Goal: Communication & Community: Answer question/provide support

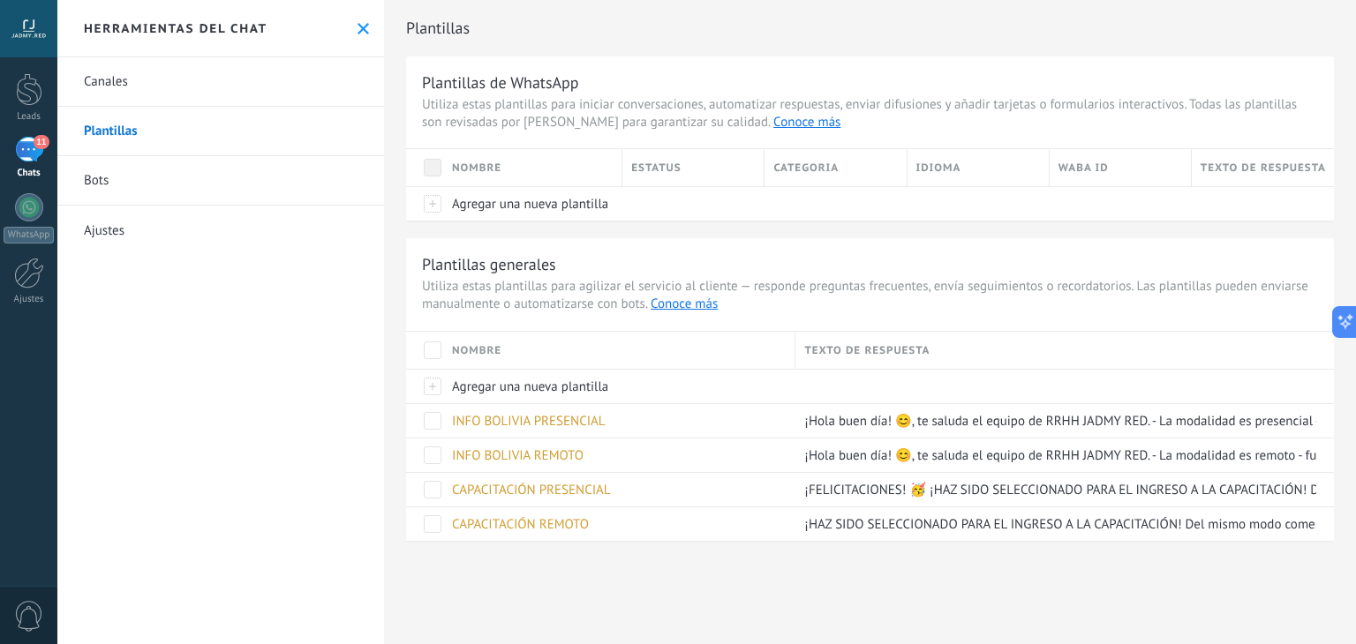
click at [36, 139] on span "11" at bounding box center [41, 142] width 15 height 14
click at [358, 29] on icon at bounding box center [363, 28] width 11 height 11
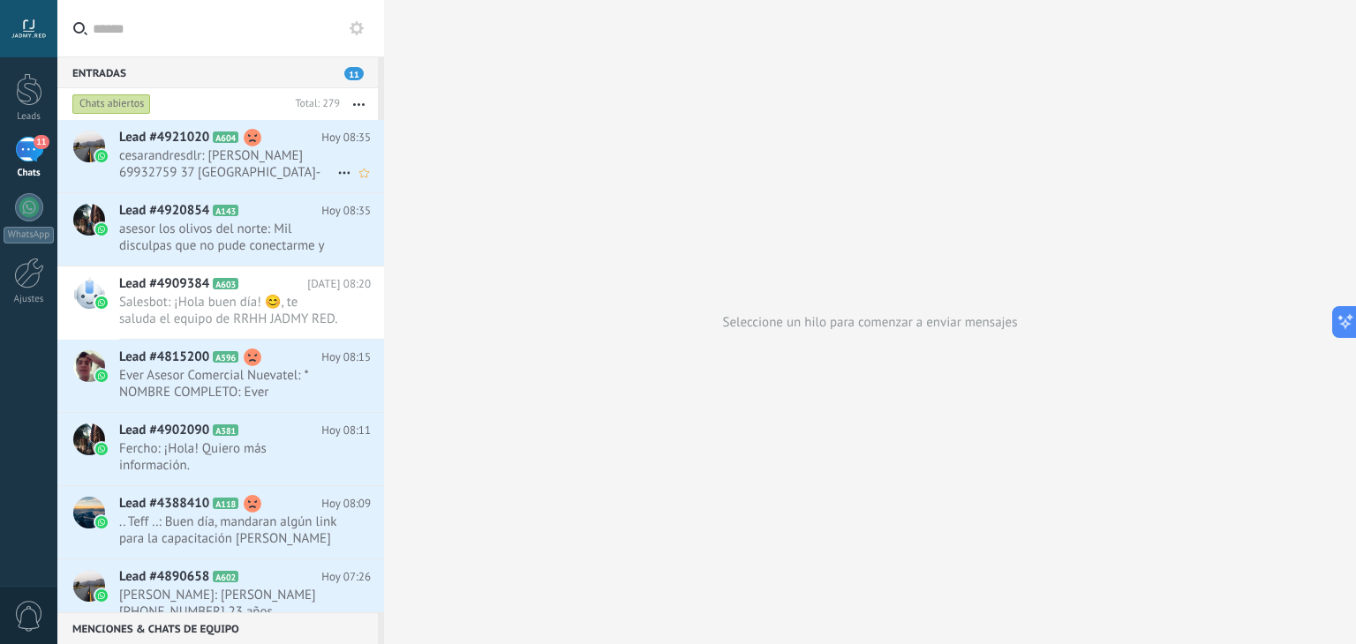
click at [174, 170] on span "cesarandresdlr: [PERSON_NAME] 69932759 37 [GEOGRAPHIC_DATA]-[GEOGRAPHIC_DATA]" at bounding box center [228, 164] width 218 height 34
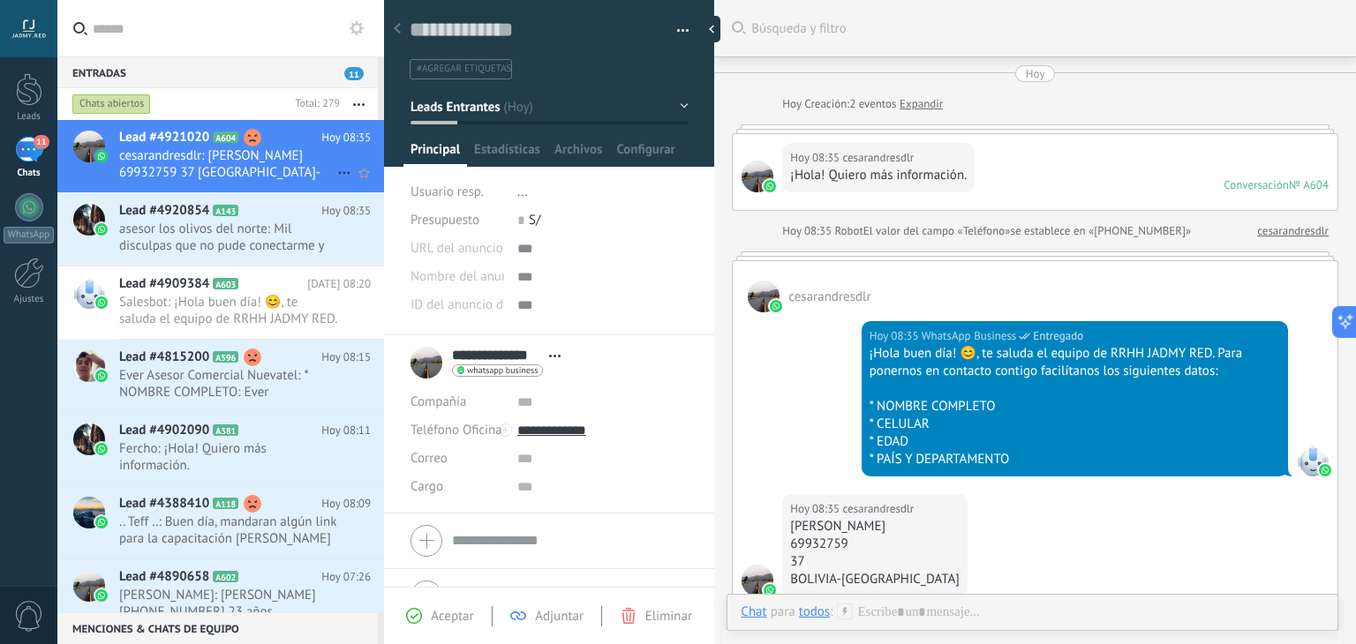
scroll to position [250, 0]
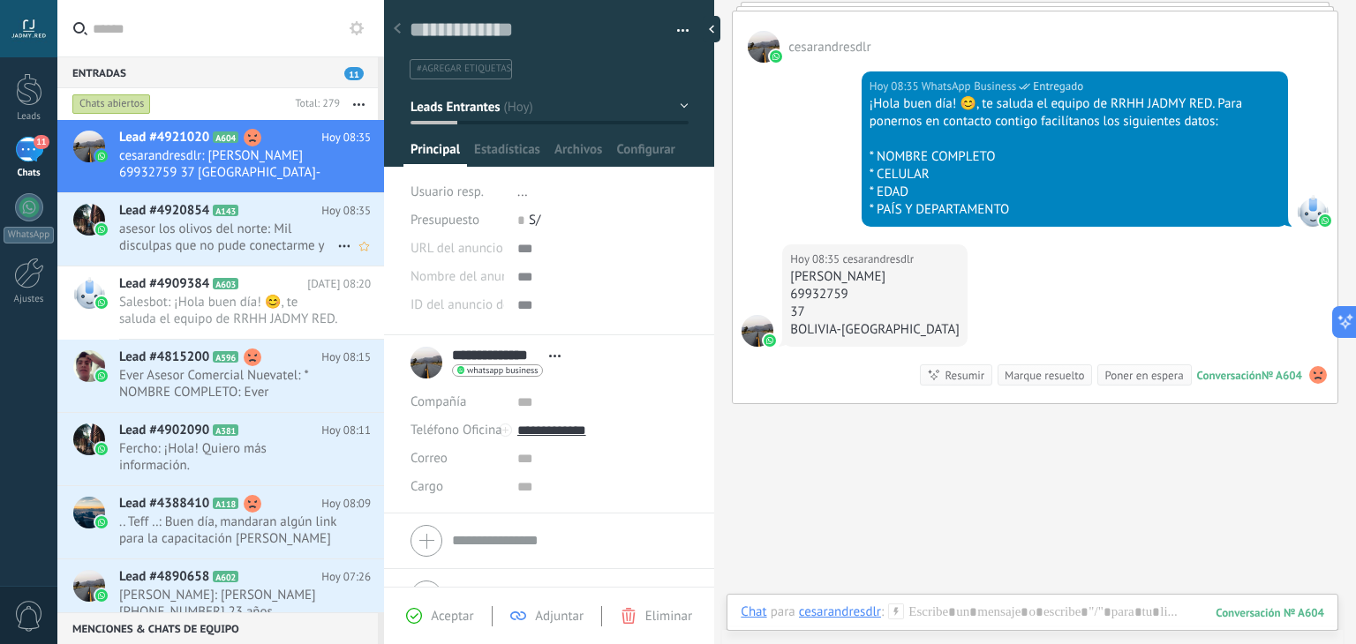
click at [238, 206] on h2 "Lead #4920854 A143" at bounding box center [220, 211] width 202 height 18
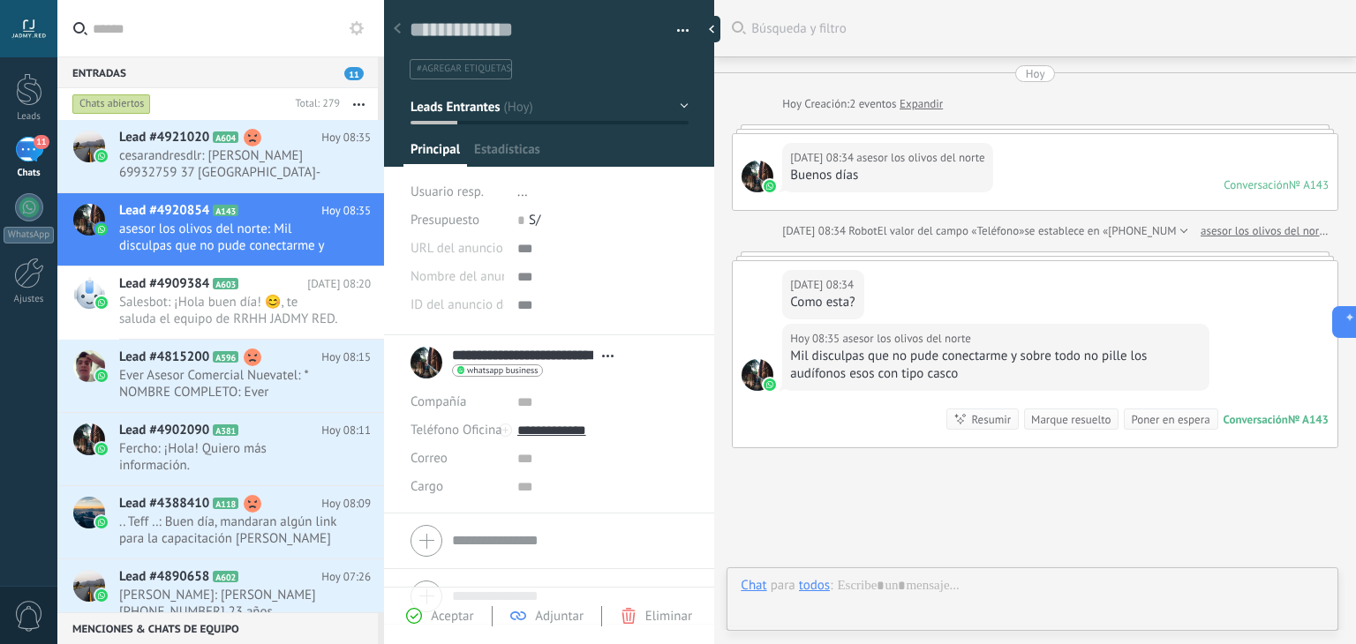
type textarea "**********"
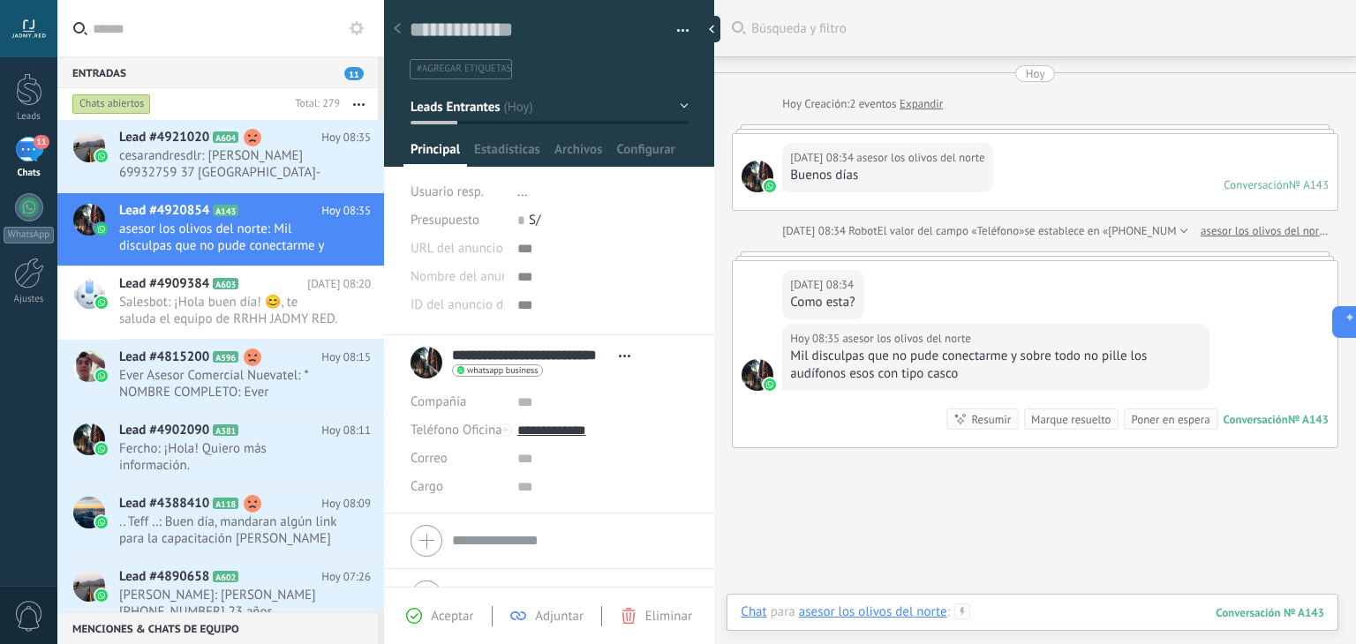
click at [1010, 620] on div at bounding box center [1032, 630] width 583 height 53
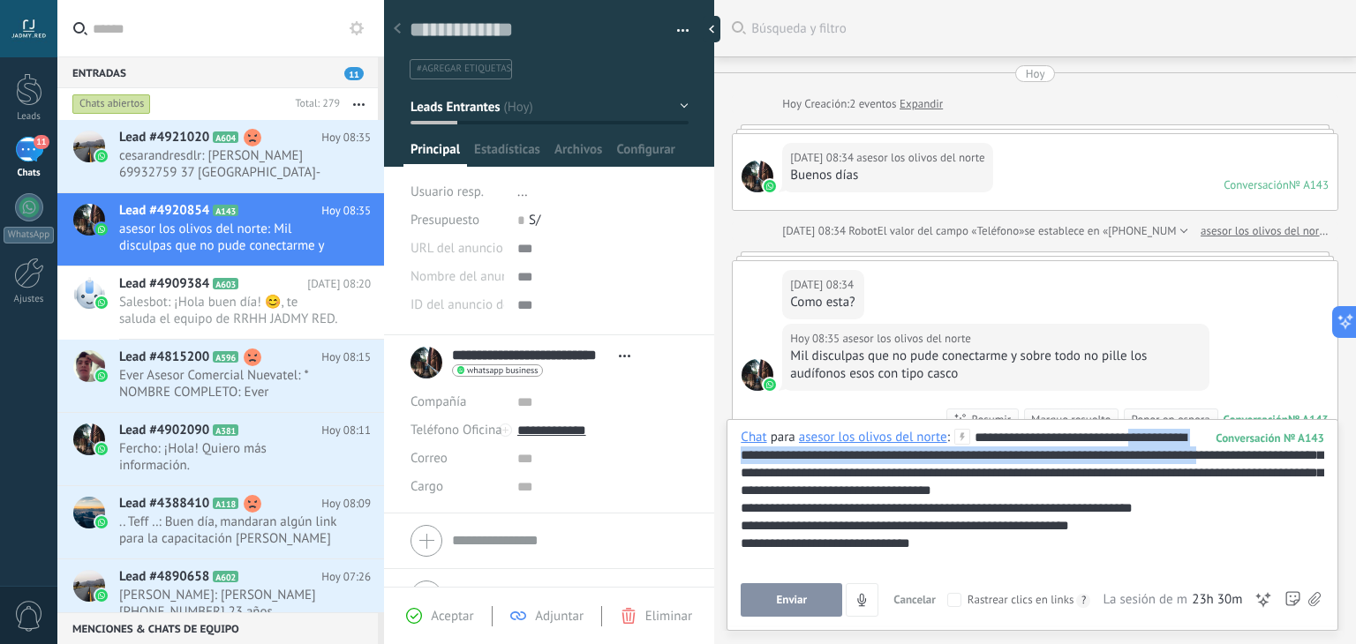
drag, startPoint x: 1138, startPoint y: 437, endPoint x: 1245, endPoint y: 460, distance: 109.2
click at [1245, 460] on div "**********" at bounding box center [1032, 499] width 583 height 141
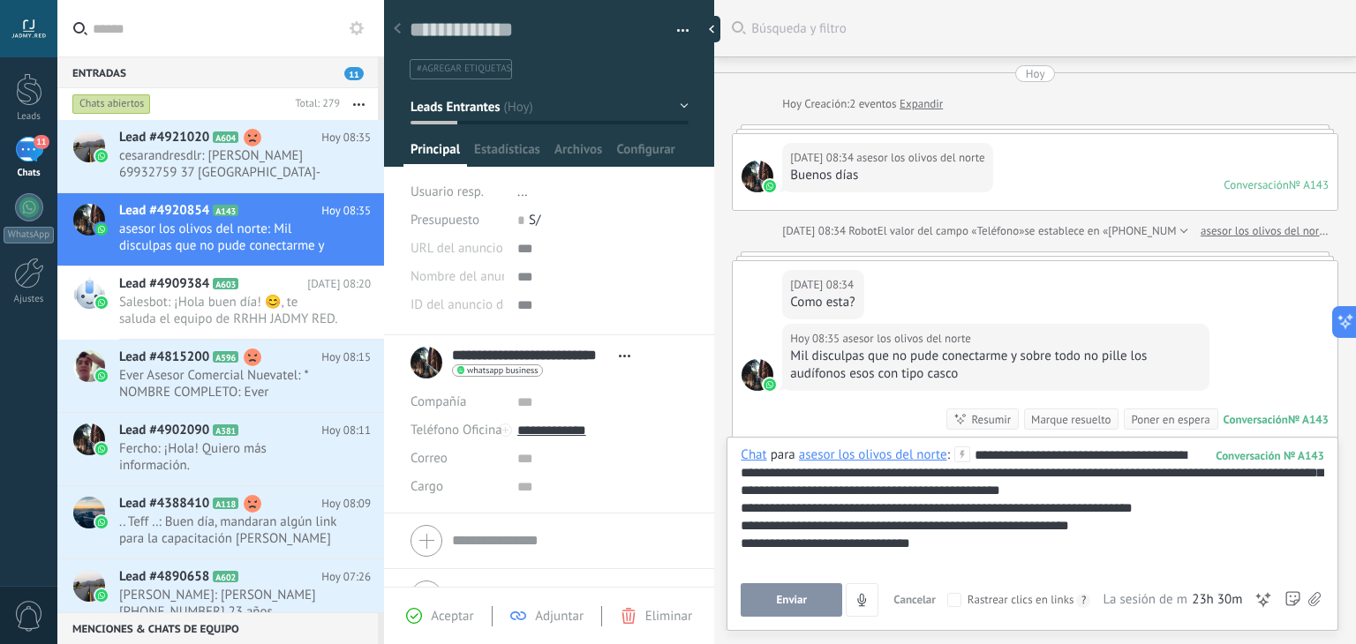
click at [1128, 489] on div "**********" at bounding box center [1032, 509] width 583 height 124
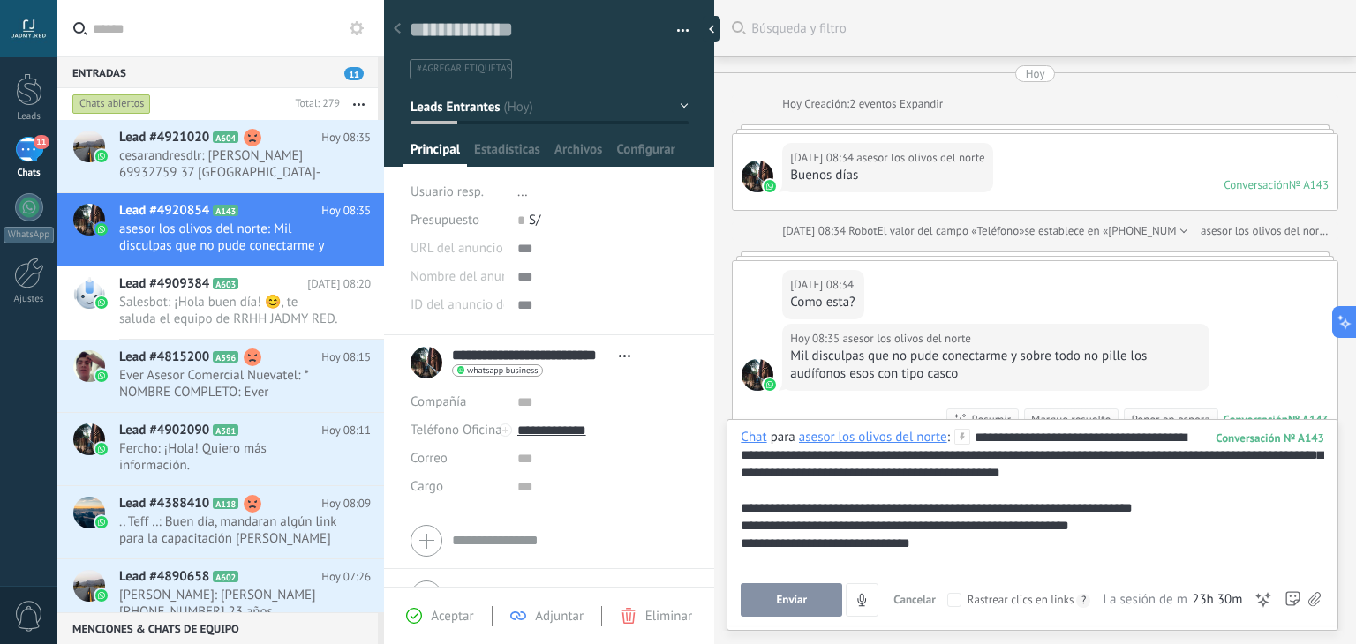
click at [786, 601] on span "Enviar" at bounding box center [792, 600] width 31 height 12
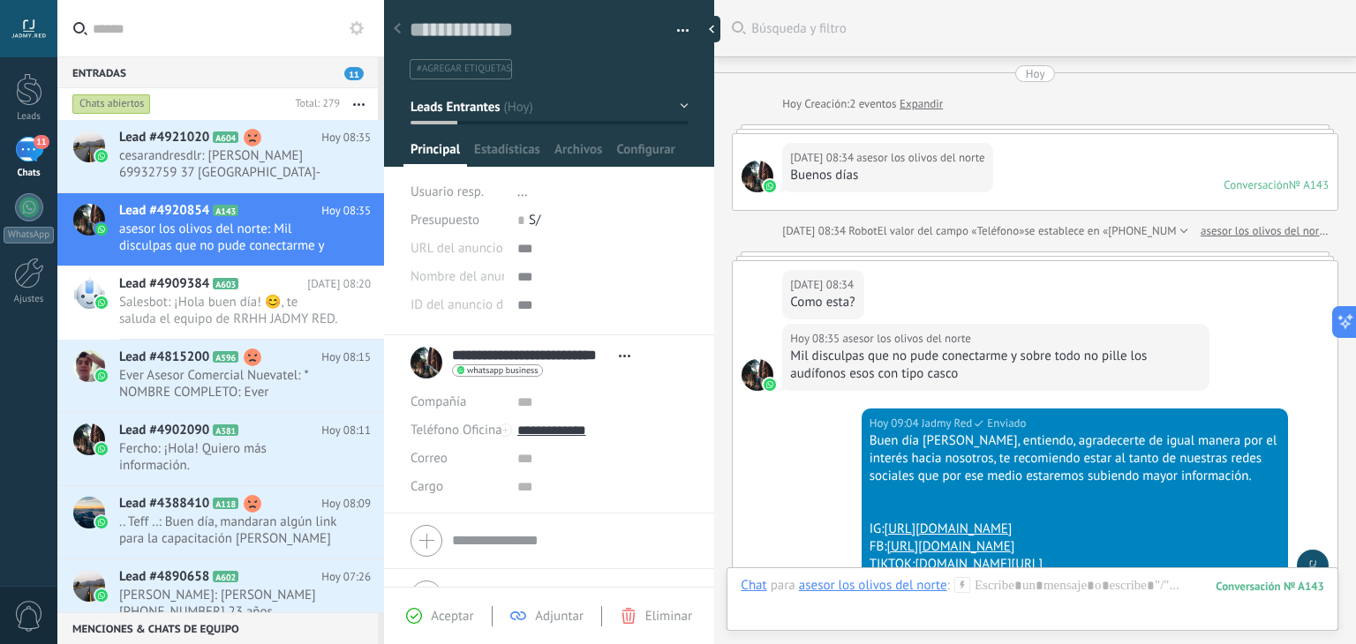
scroll to position [312, 0]
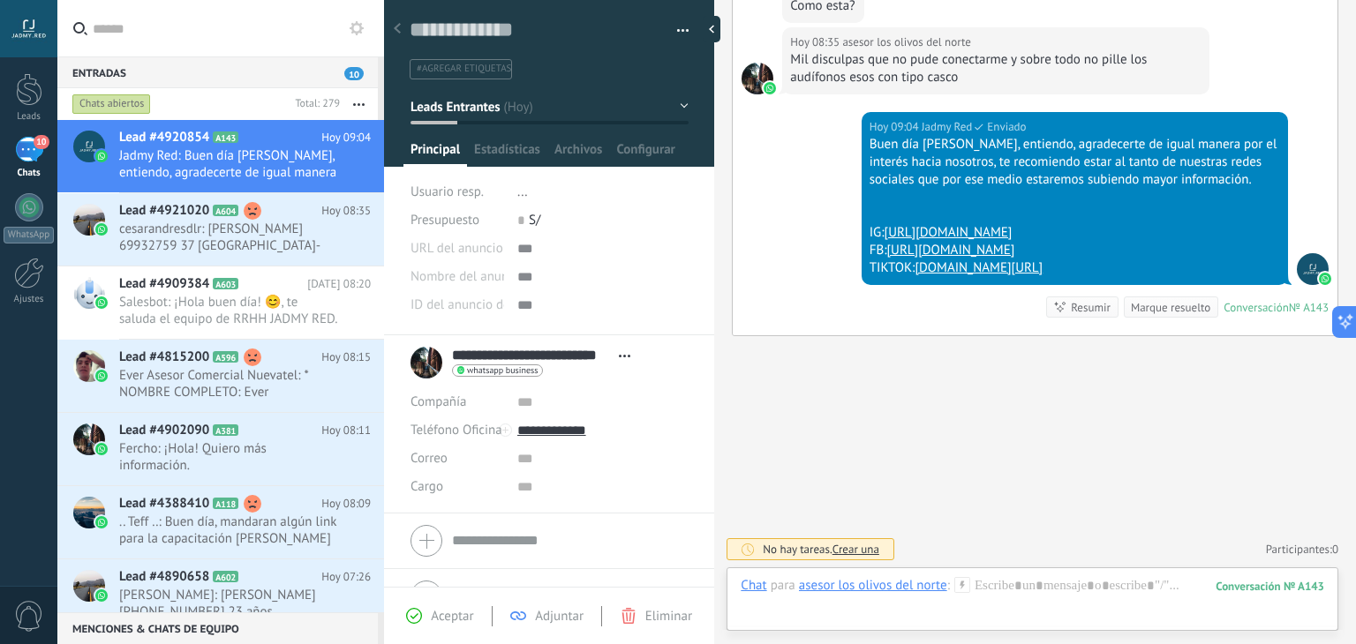
click at [819, 220] on div "[DATE] 09:04 Jadmy Red Enviado Buen día [PERSON_NAME], entiendo, agradecerte de…" at bounding box center [1035, 223] width 605 height 223
click at [251, 458] on span "Fercho: ¡Hola! Quiero más información." at bounding box center [228, 457] width 218 height 34
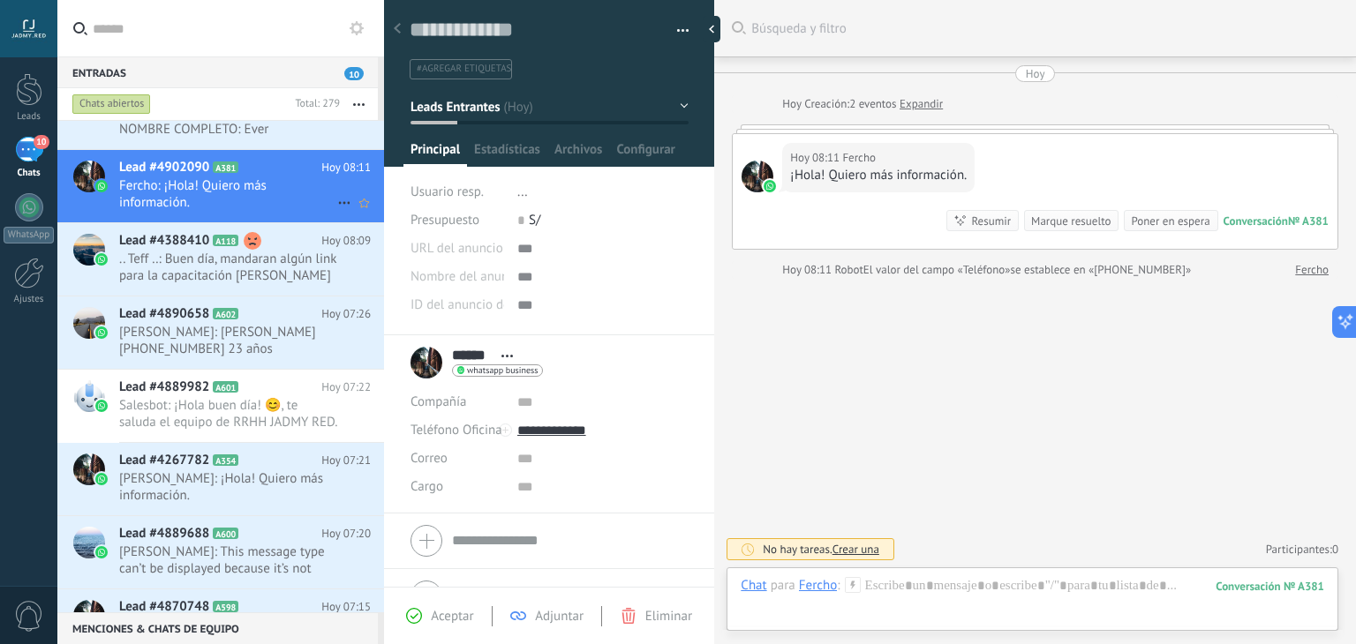
scroll to position [265, 0]
click at [236, 262] on span ".. Teff ..: Buen día, mandaran algún link para la capacitación [PERSON_NAME][DA…" at bounding box center [228, 267] width 218 height 34
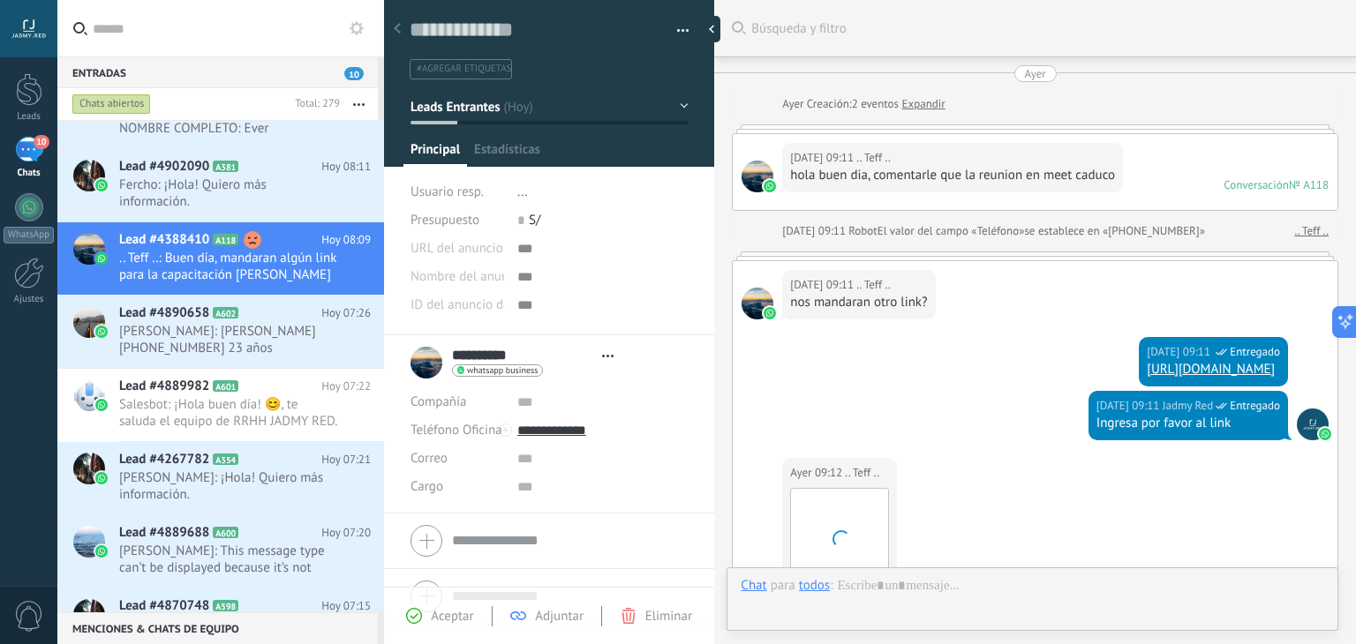
type textarea "**********"
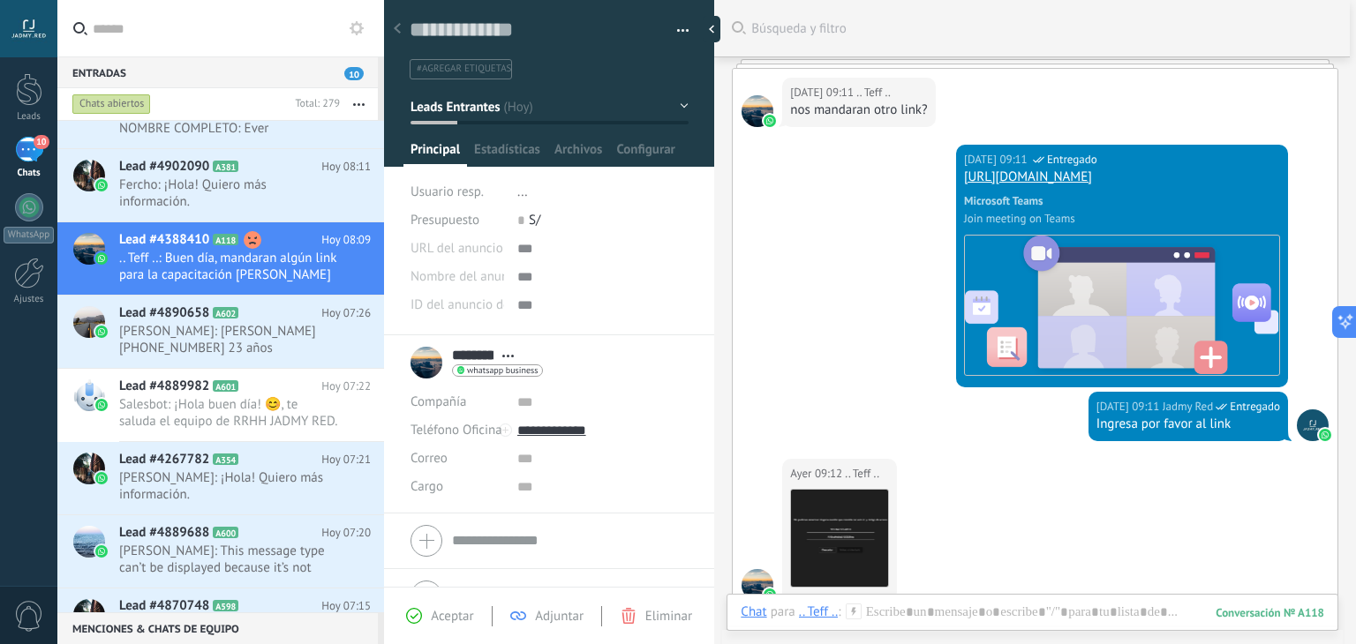
scroll to position [989, 0]
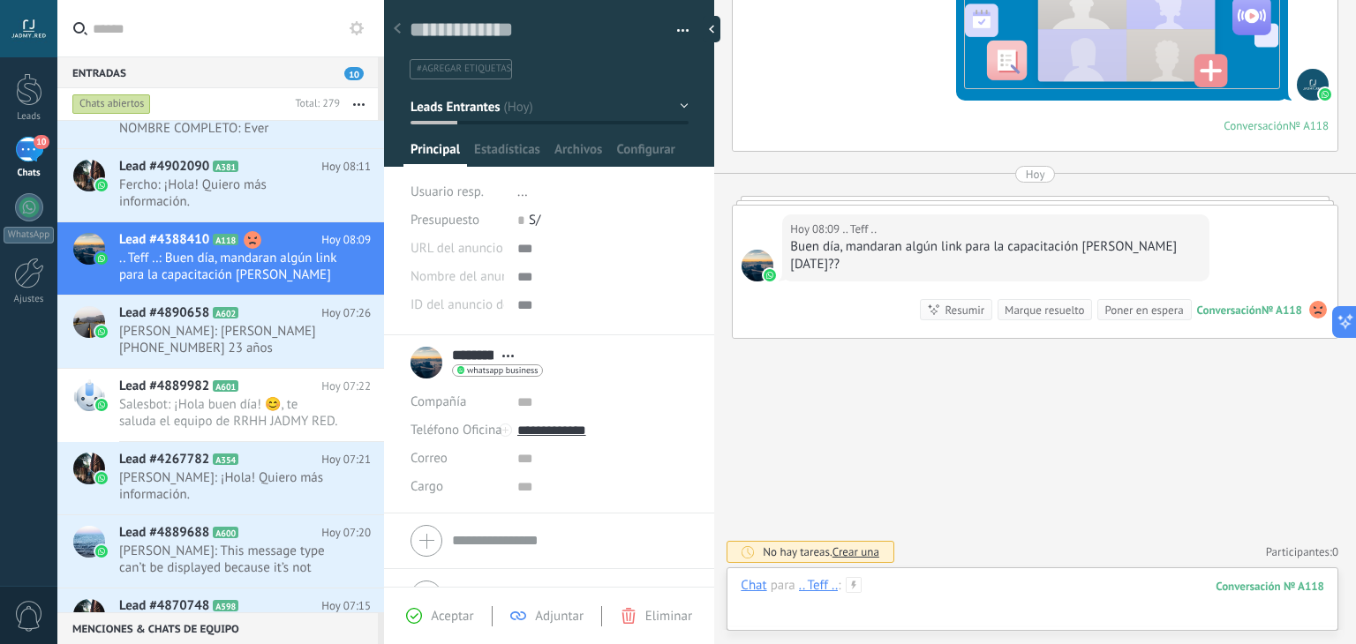
click at [946, 582] on div at bounding box center [1032, 603] width 583 height 53
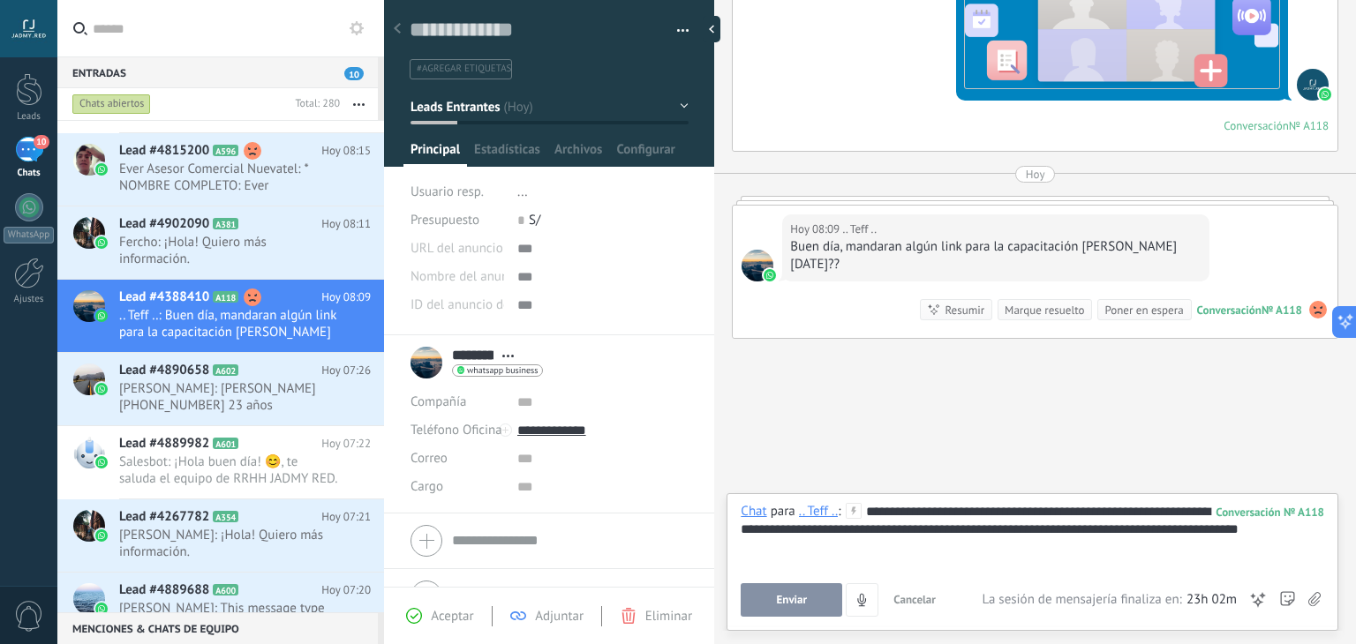
scroll to position [281, 0]
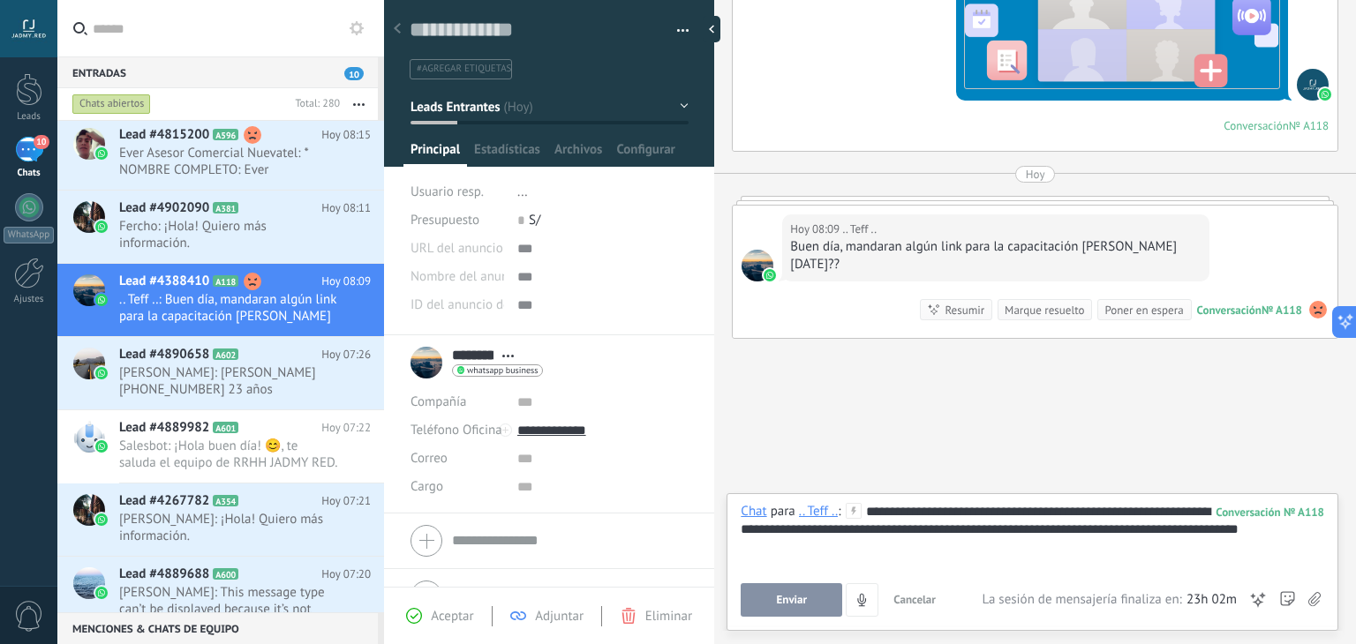
click at [789, 601] on span "Enviar" at bounding box center [792, 600] width 31 height 12
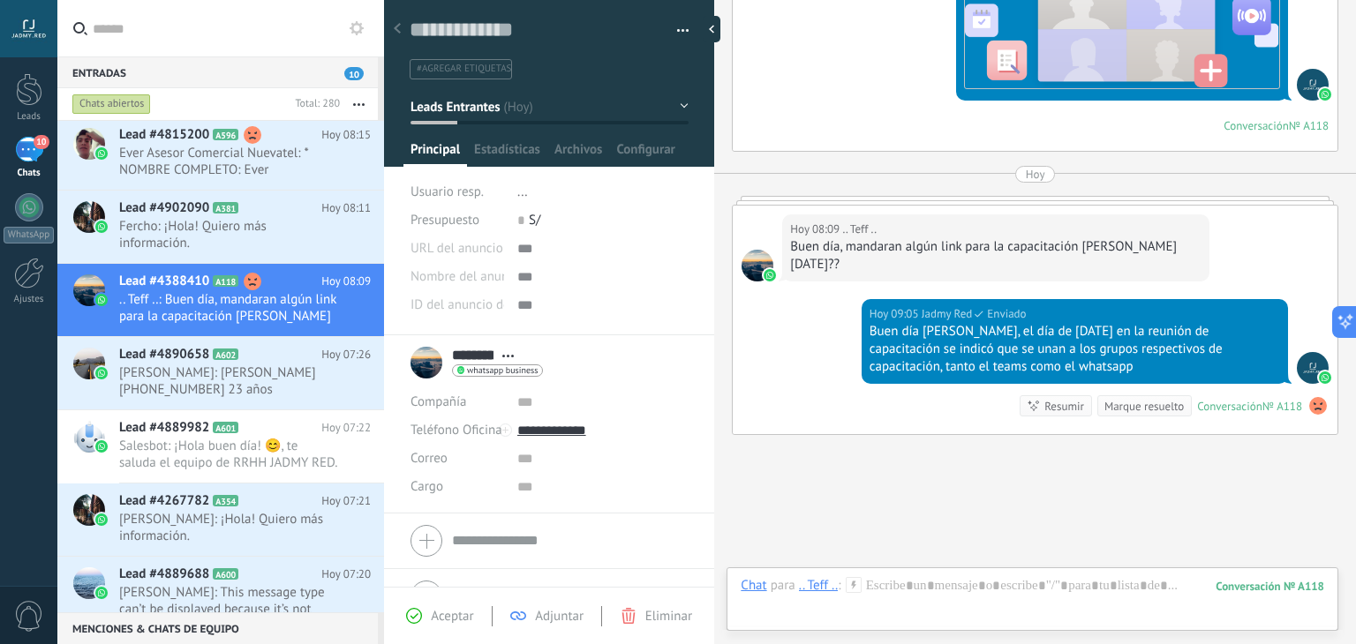
scroll to position [1084, 0]
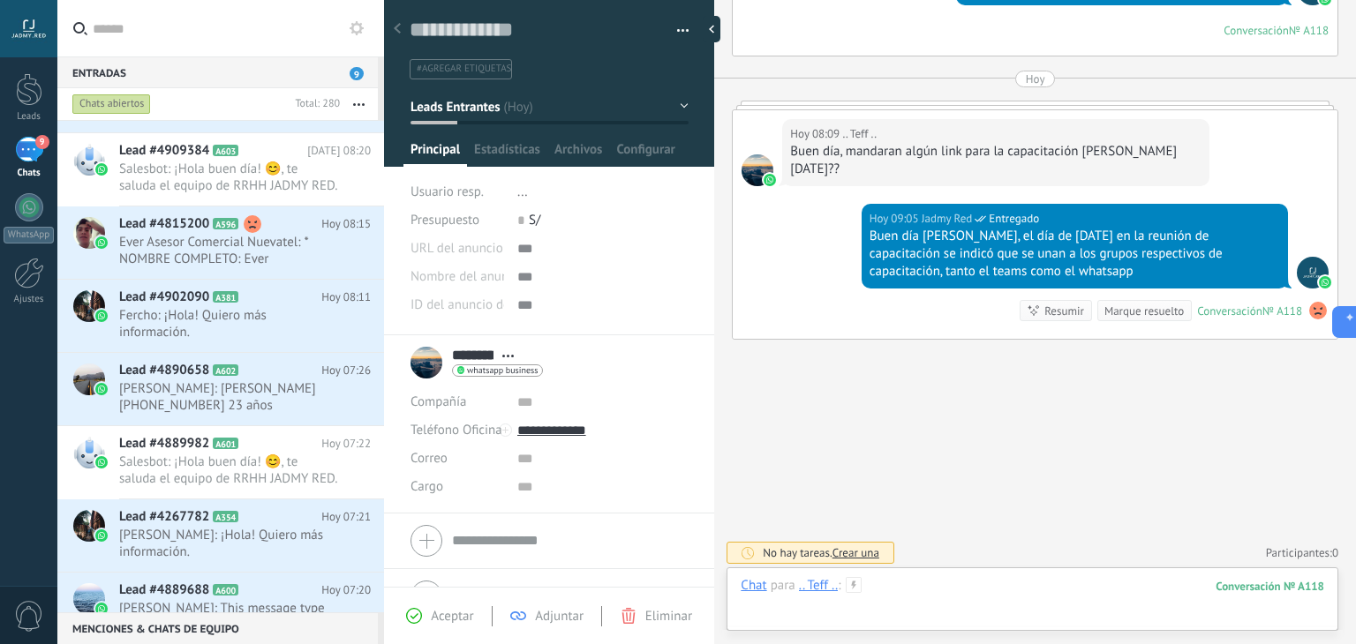
click at [1006, 598] on div at bounding box center [1032, 603] width 583 height 53
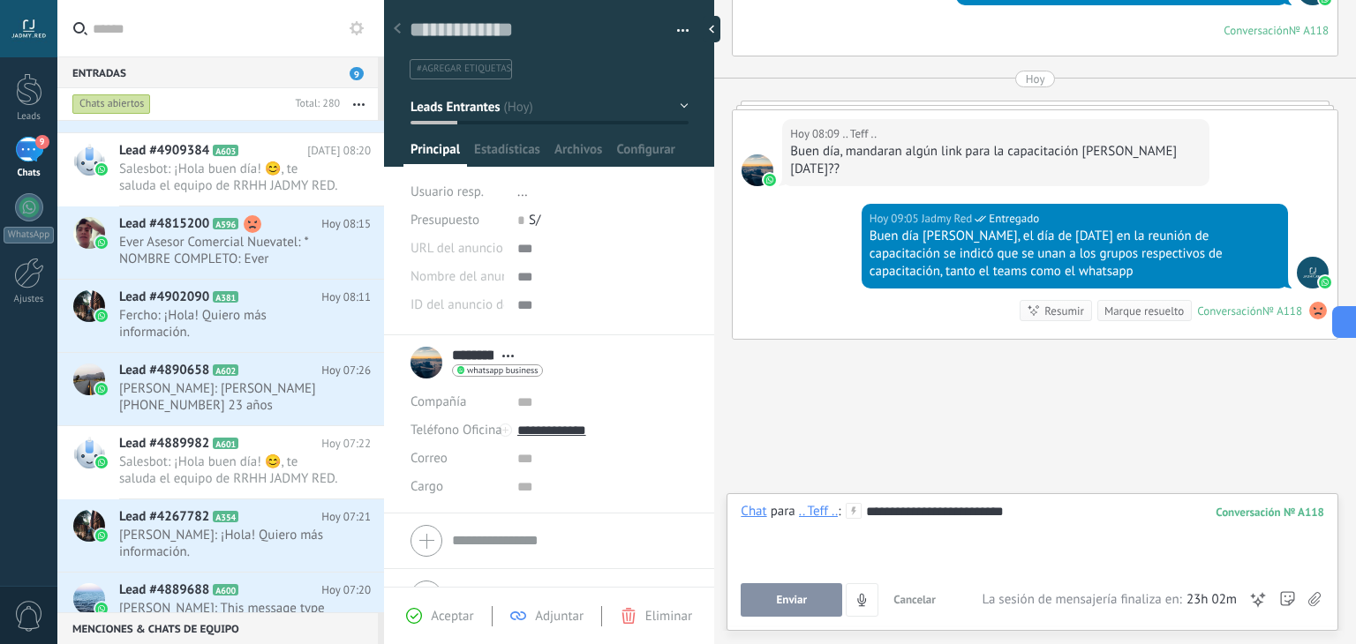
click at [956, 516] on div "**********" at bounding box center [1032, 536] width 583 height 67
click at [1073, 509] on div "**********" at bounding box center [1032, 536] width 583 height 67
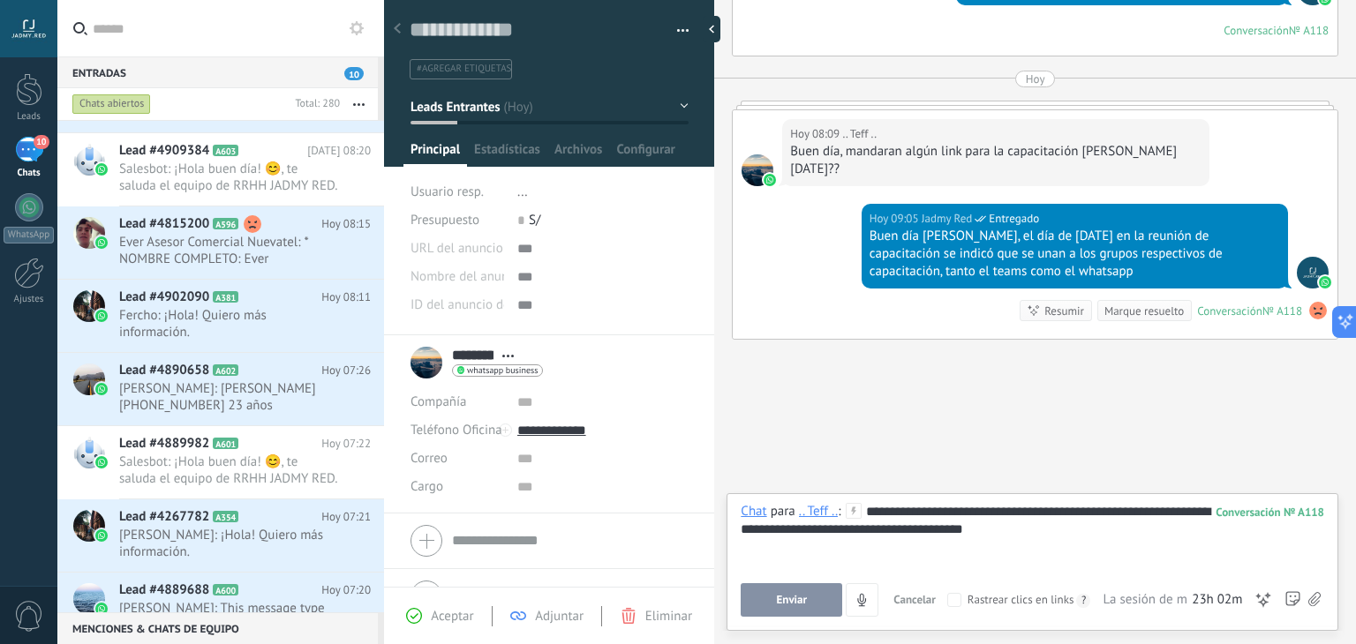
click at [809, 602] on button "Enviar" at bounding box center [792, 600] width 102 height 34
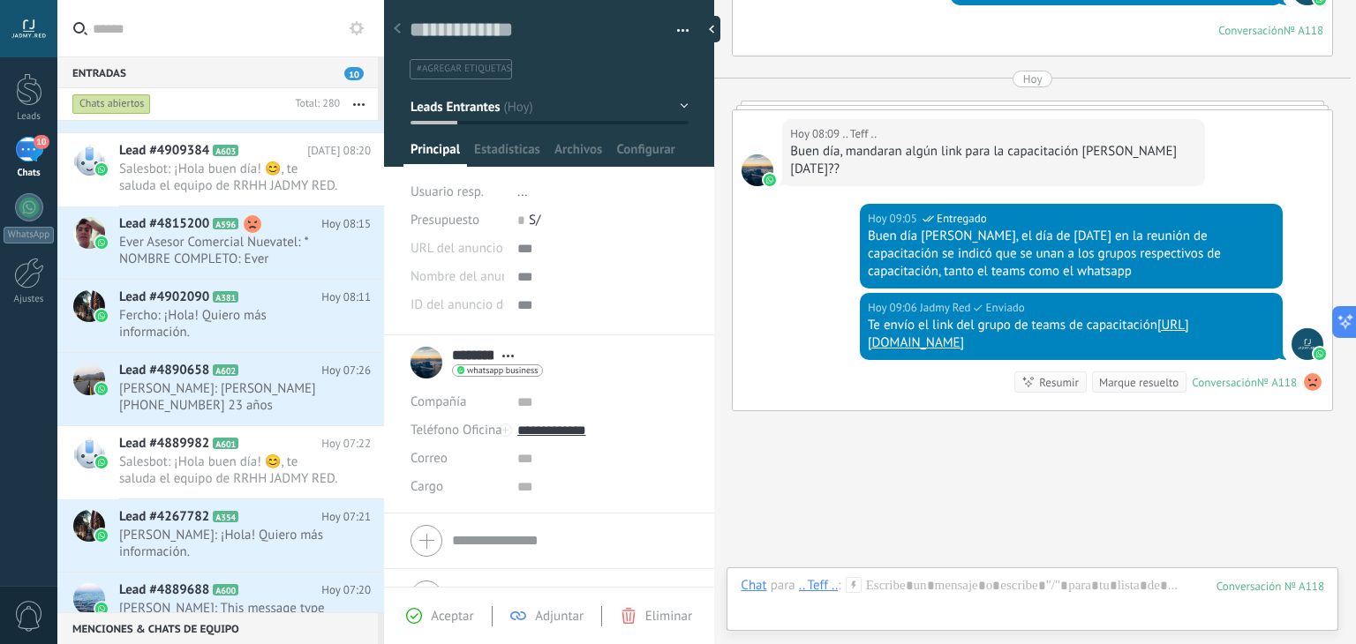
scroll to position [1156, 0]
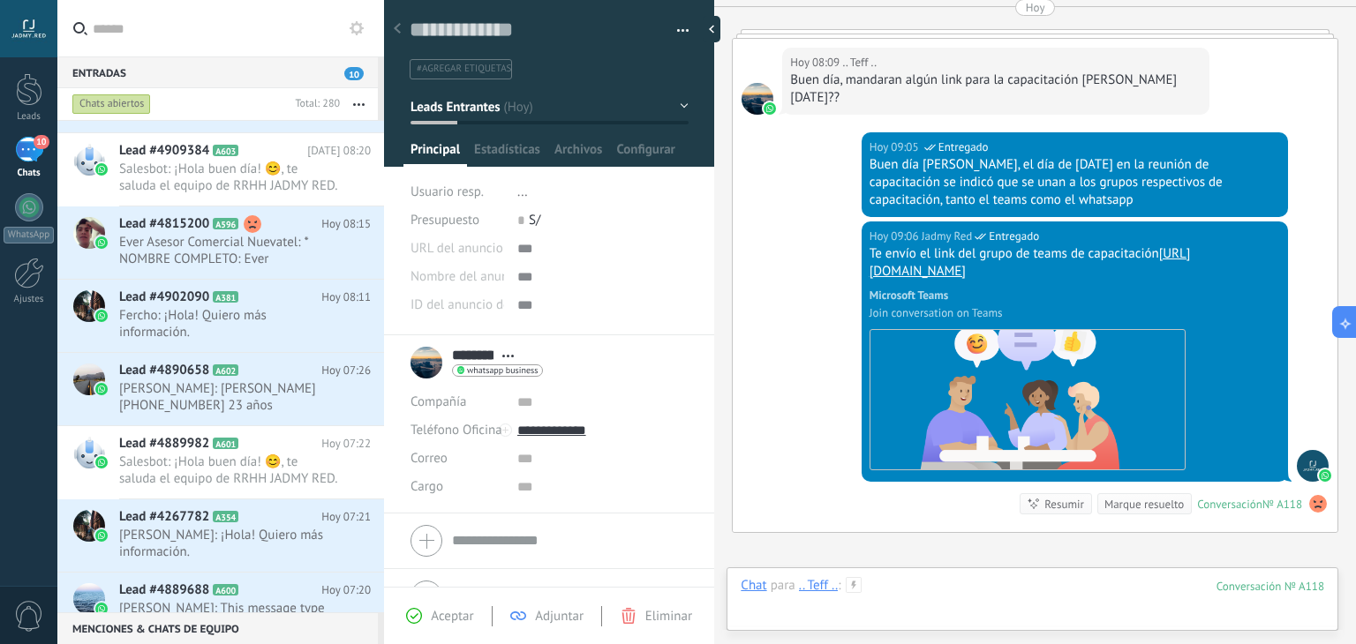
click at [923, 607] on div at bounding box center [1032, 603] width 583 height 53
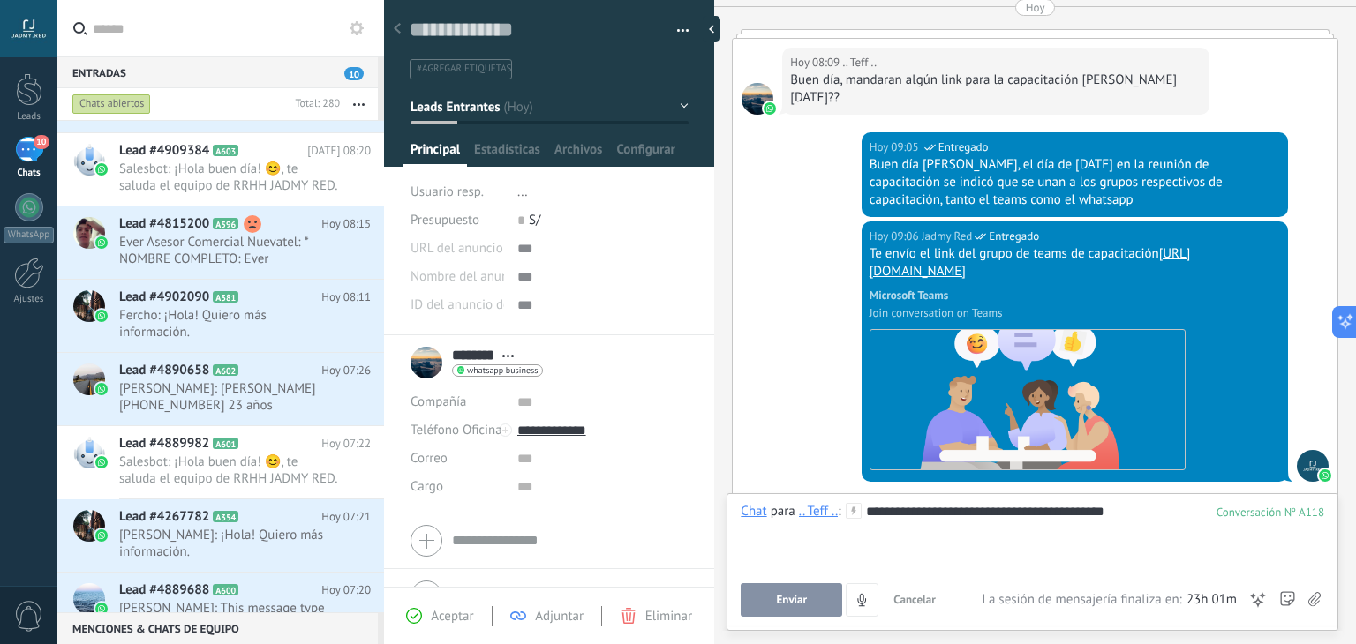
scroll to position [1252, 0]
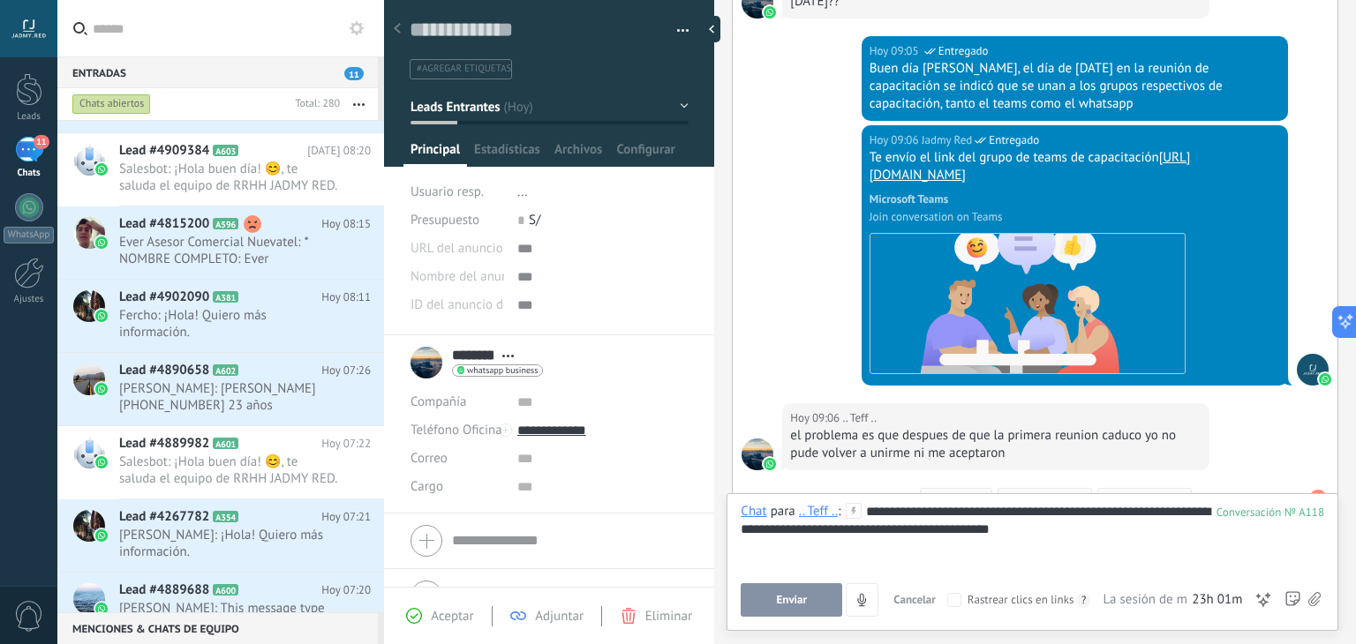
click at [787, 587] on button "Enviar" at bounding box center [792, 600] width 102 height 34
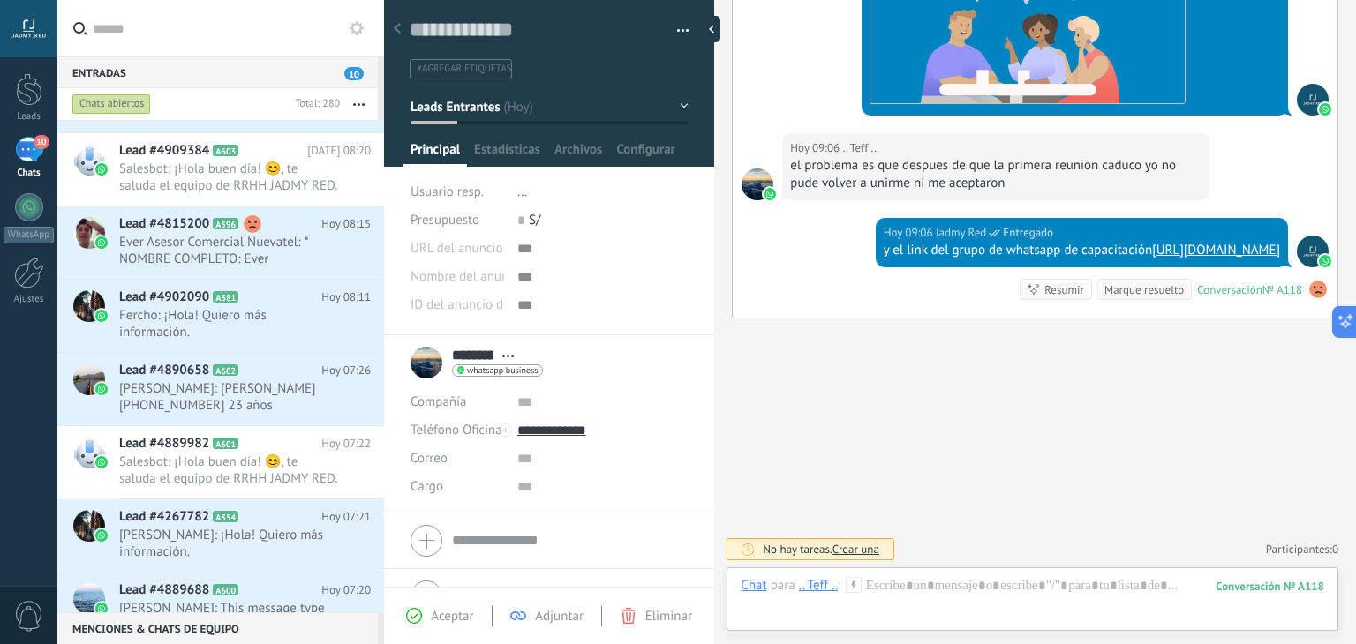
scroll to position [1554, 0]
click at [968, 599] on div at bounding box center [1032, 603] width 583 height 53
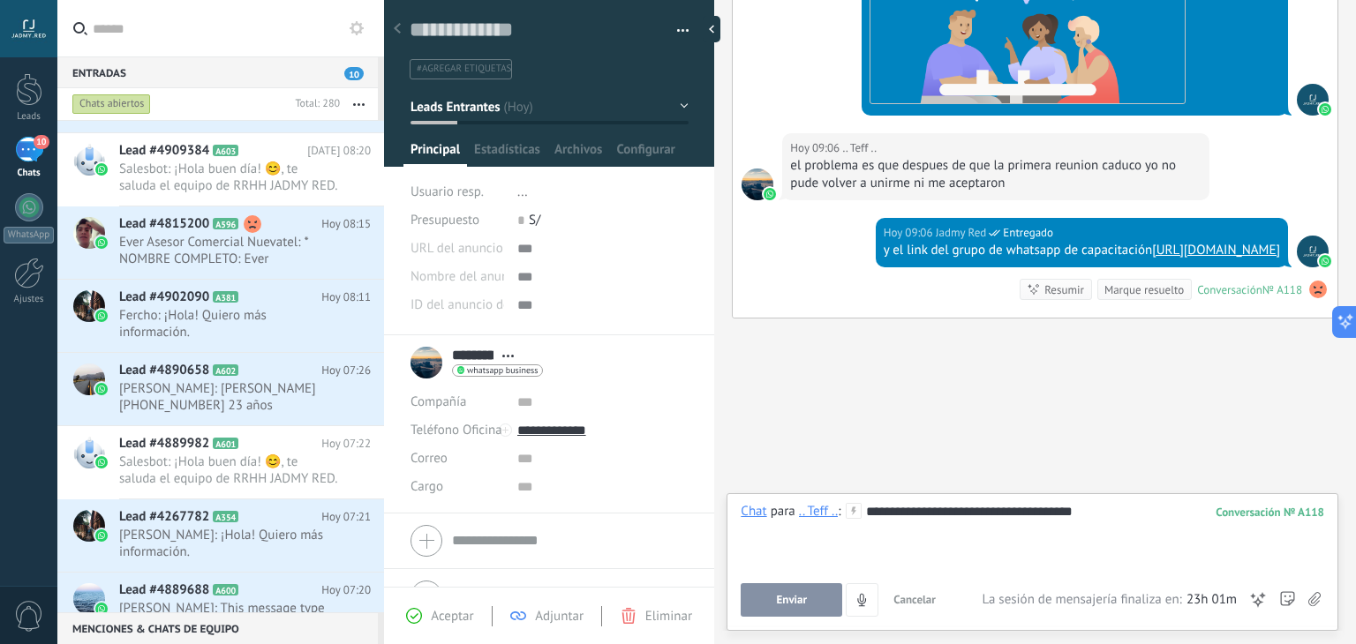
click at [783, 606] on span "Enviar" at bounding box center [792, 600] width 31 height 12
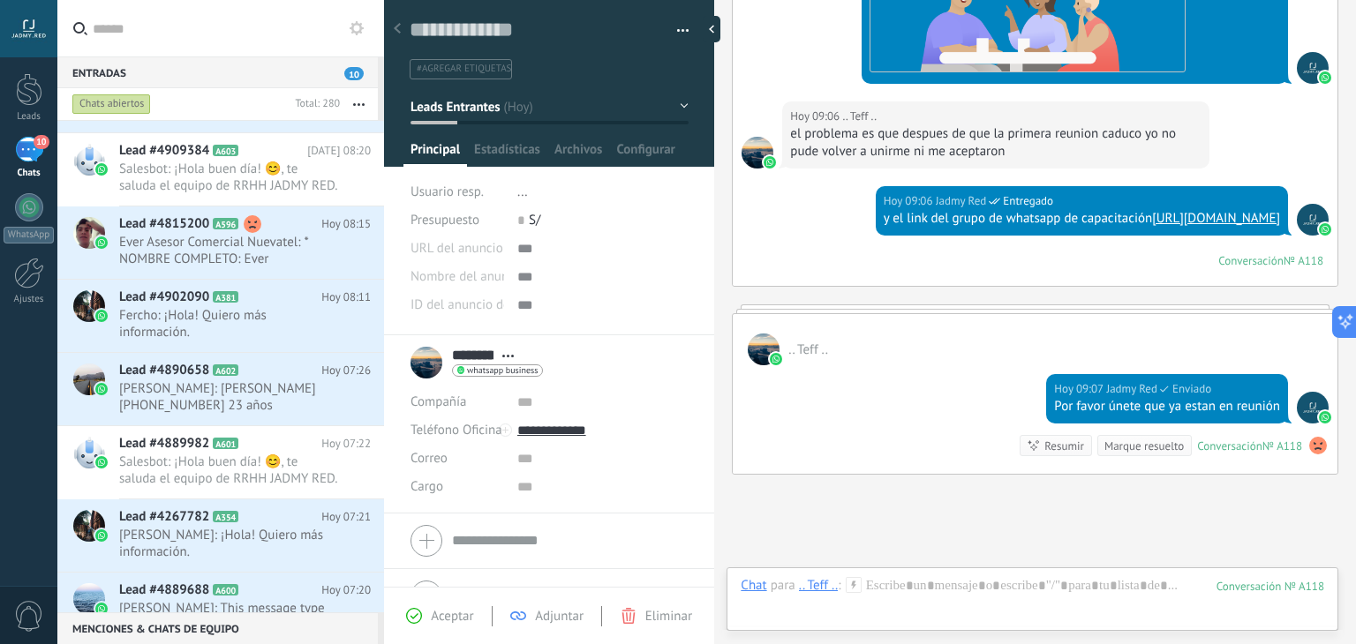
scroll to position [1536, 0]
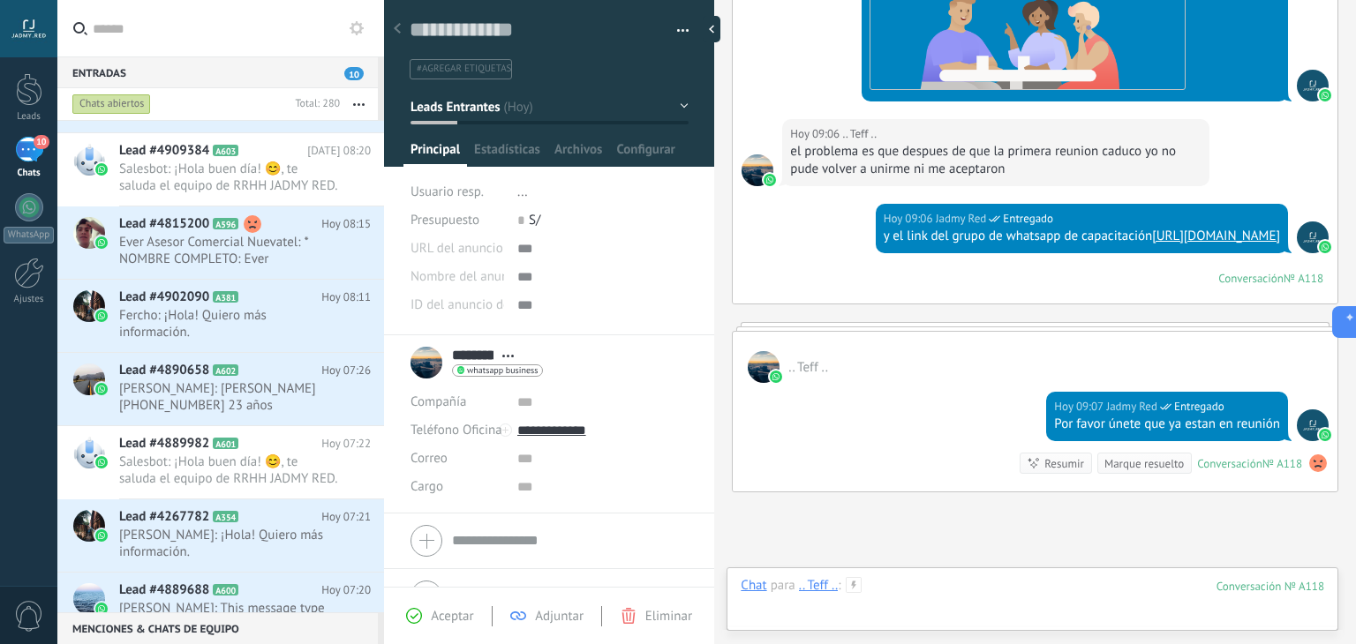
click at [997, 602] on div at bounding box center [1032, 603] width 583 height 53
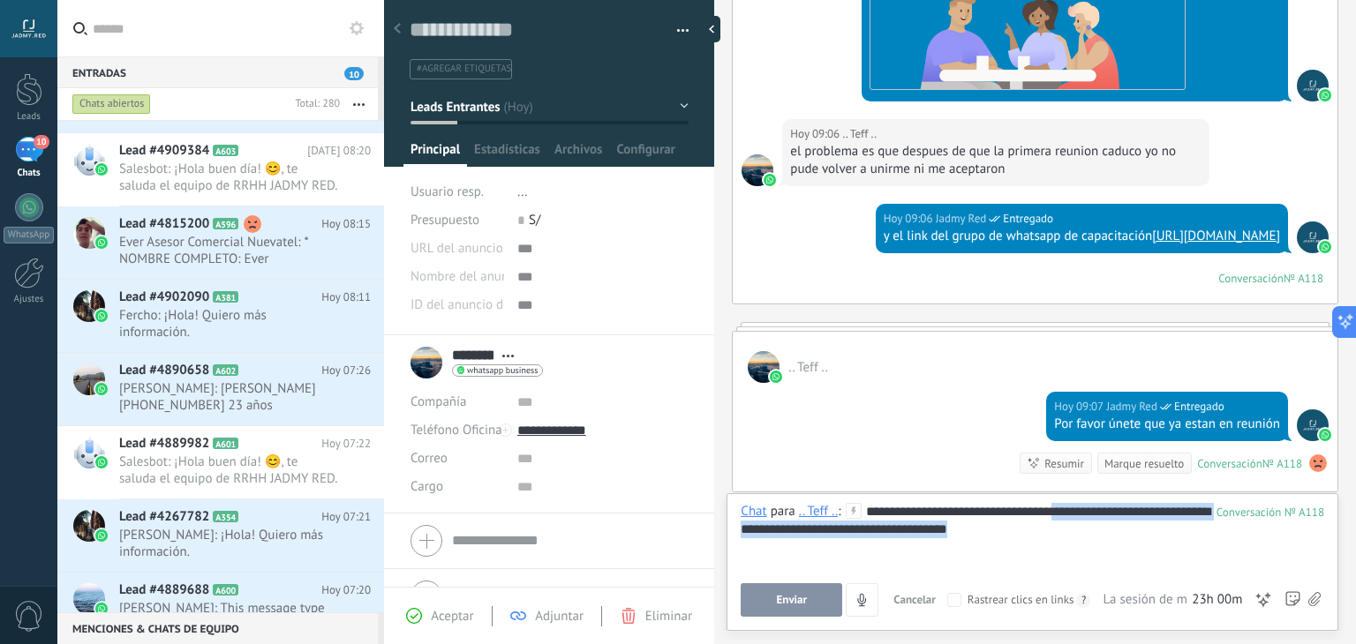
drag, startPoint x: 1171, startPoint y: 529, endPoint x: 1052, endPoint y: 516, distance: 119.9
click at [1052, 516] on div "**********" at bounding box center [1032, 536] width 583 height 67
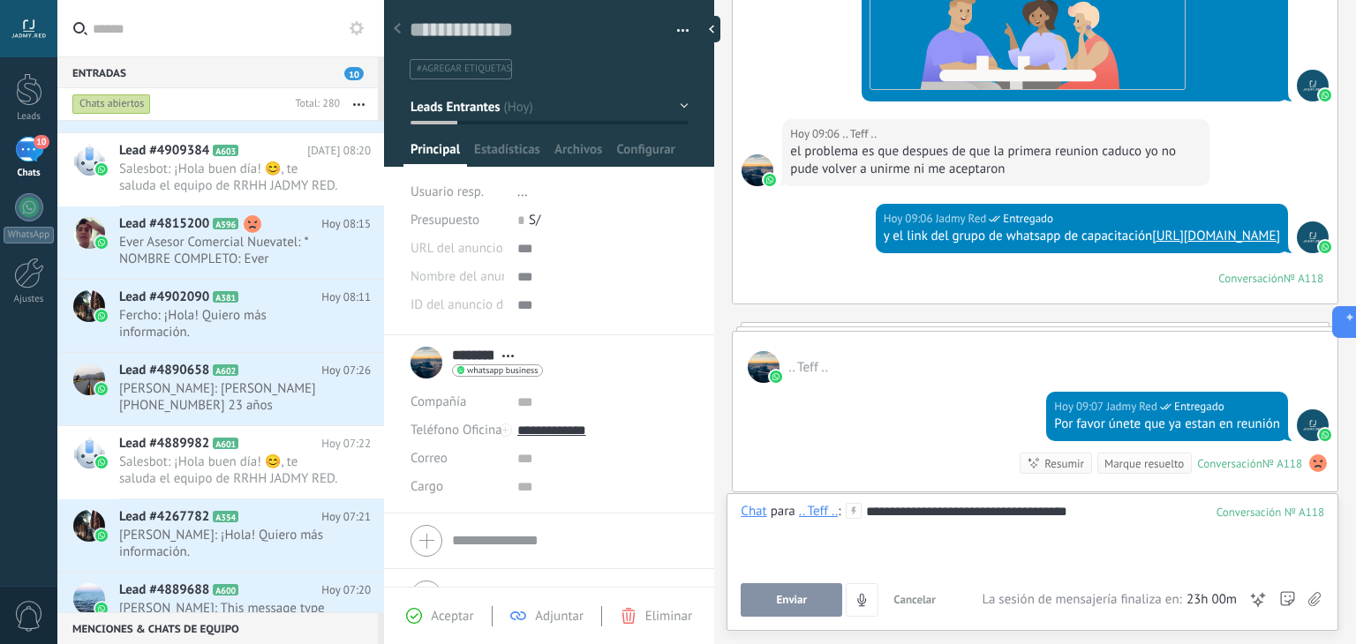
scroll to position [1554, 0]
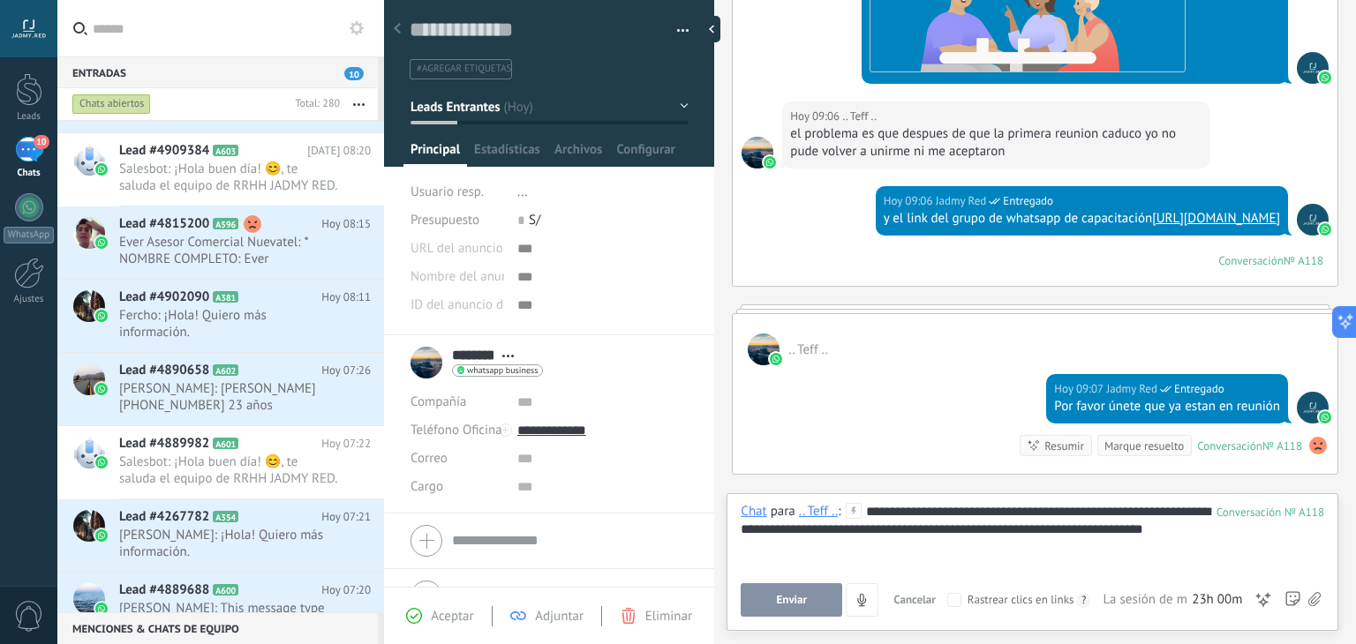
click at [791, 609] on button "Enviar" at bounding box center [792, 600] width 102 height 34
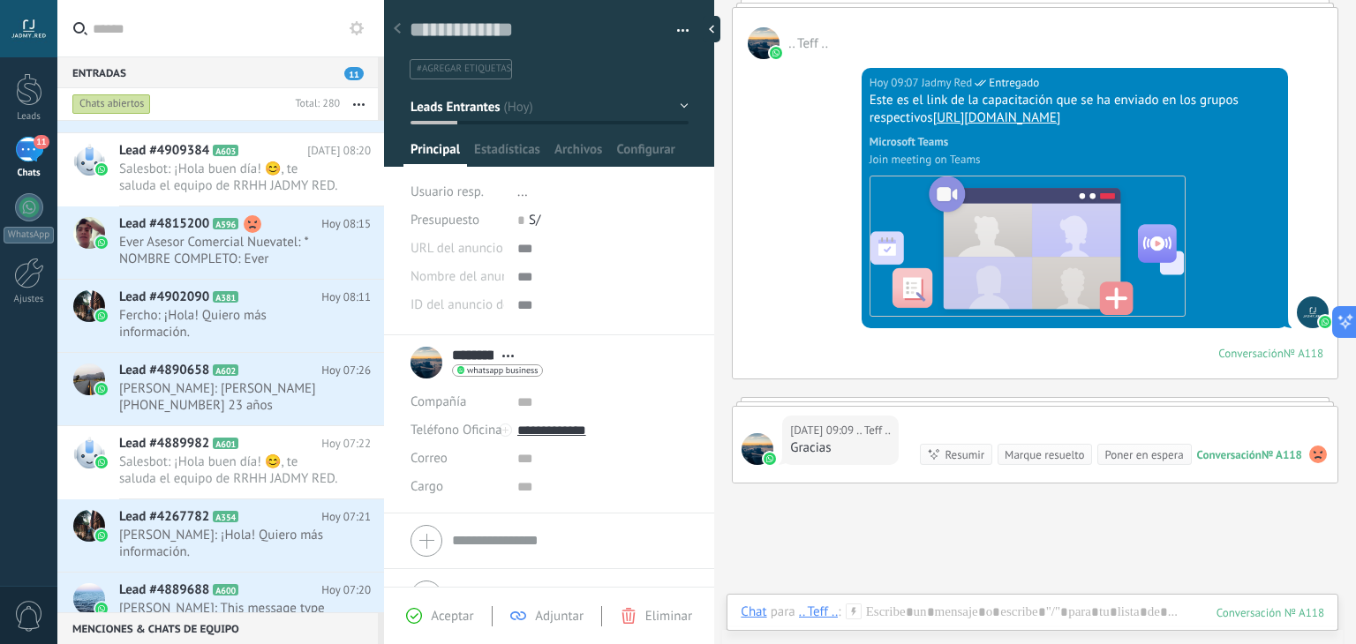
scroll to position [265, 0]
click at [1050, 601] on div "Chat Correo Nota Tarea Chat para .. Teff .. : 118 Enviar Cancelar Rastrear clic…" at bounding box center [1032, 626] width 612 height 64
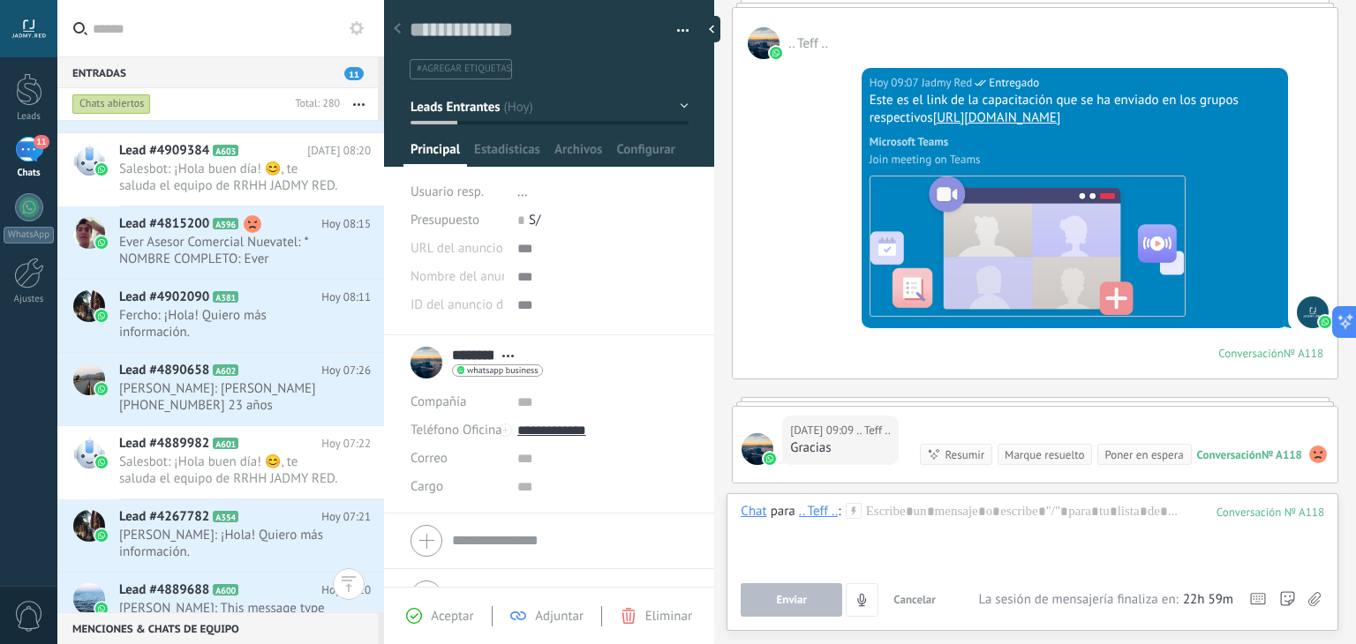
click at [1058, 612] on div "Enviar Cancelar Rastrear clics en links ? Reducir links largos y rastrear clics…" at bounding box center [1032, 600] width 583 height 34
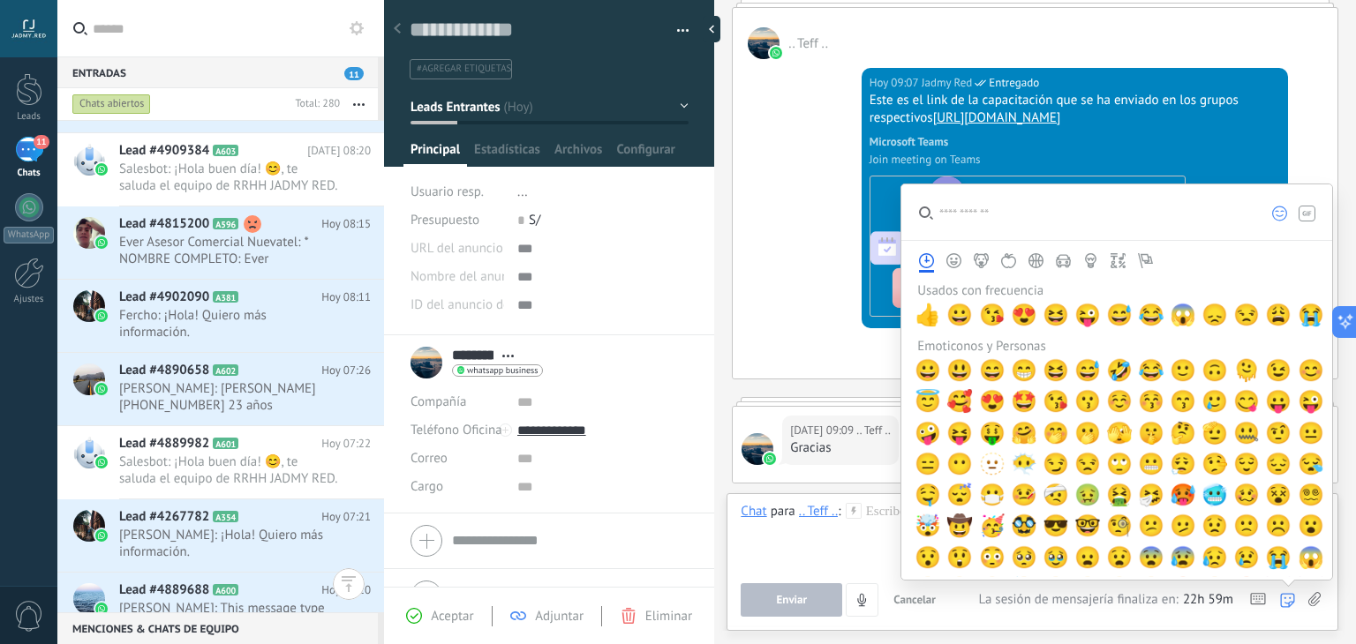
click at [1282, 601] on icon at bounding box center [1287, 600] width 15 height 15
click at [915, 322] on span "👍" at bounding box center [928, 315] width 26 height 25
click at [913, 299] on button "👍" at bounding box center [928, 314] width 31 height 31
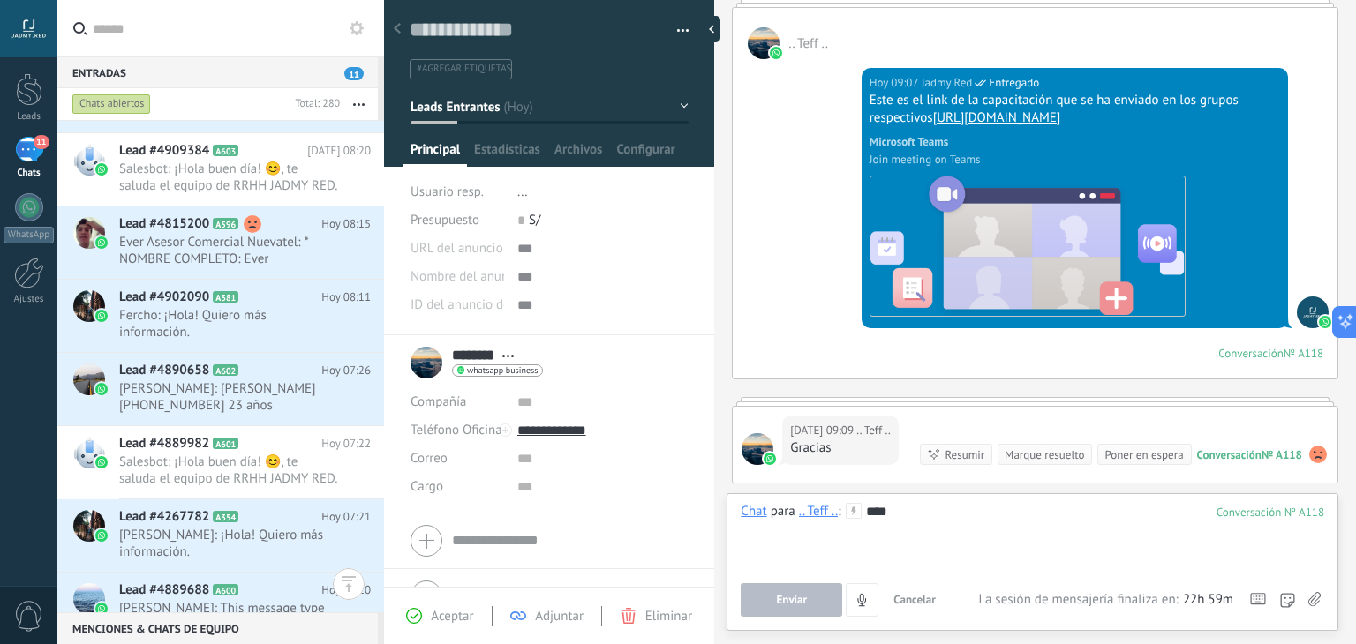
click at [921, 523] on div "****" at bounding box center [1032, 536] width 583 height 67
click at [786, 605] on span "Enviar" at bounding box center [792, 600] width 31 height 12
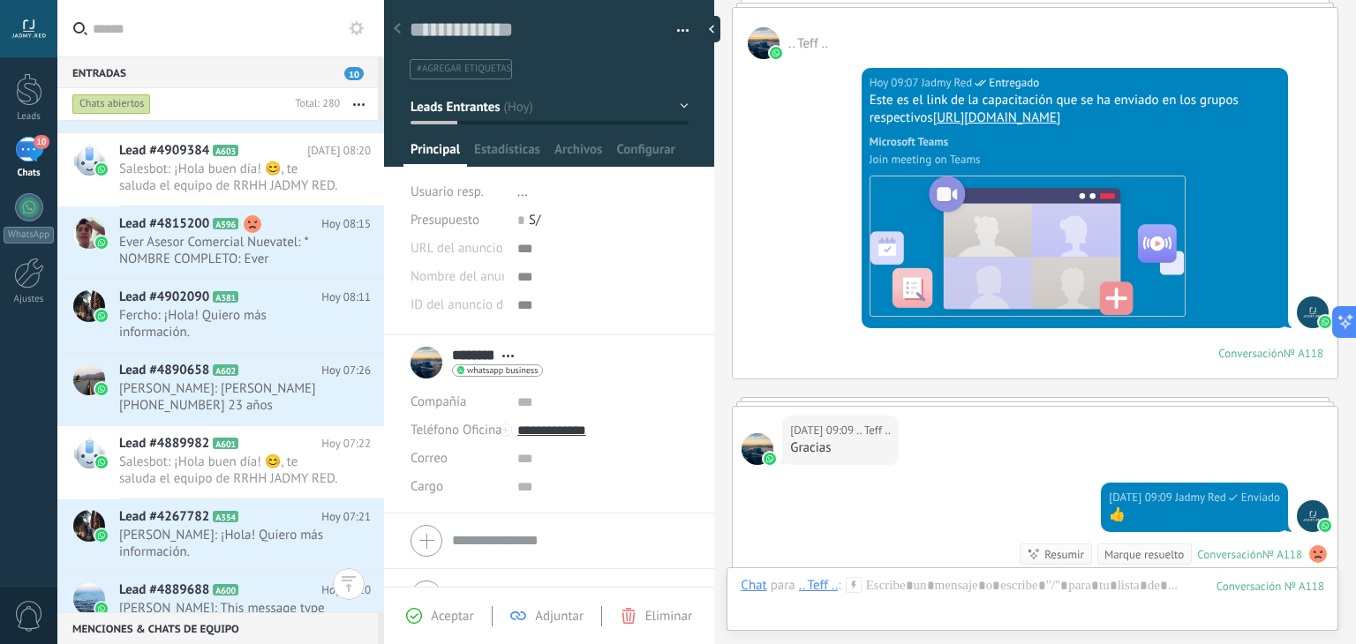
scroll to position [2343, 0]
